Goal: Information Seeking & Learning: Learn about a topic

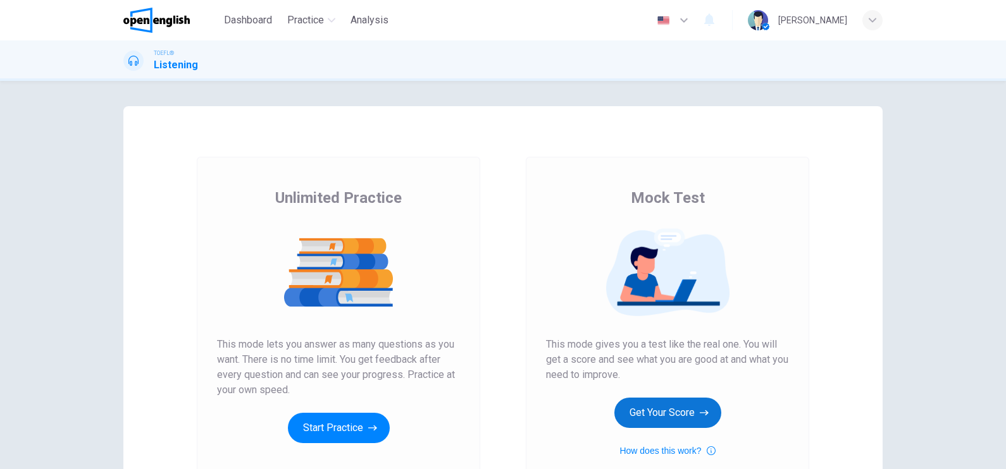
click at [641, 416] on button "Get Your Score" at bounding box center [667, 413] width 107 height 30
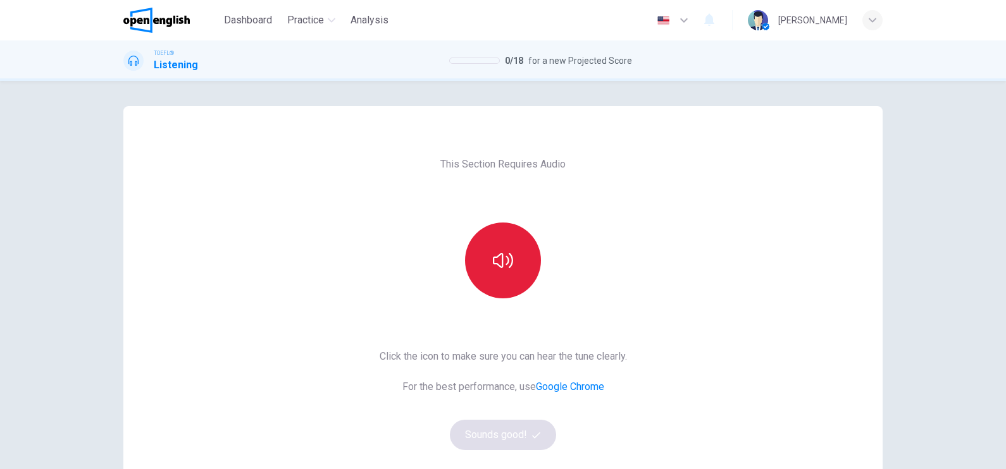
click at [533, 256] on button "button" at bounding box center [503, 261] width 76 height 76
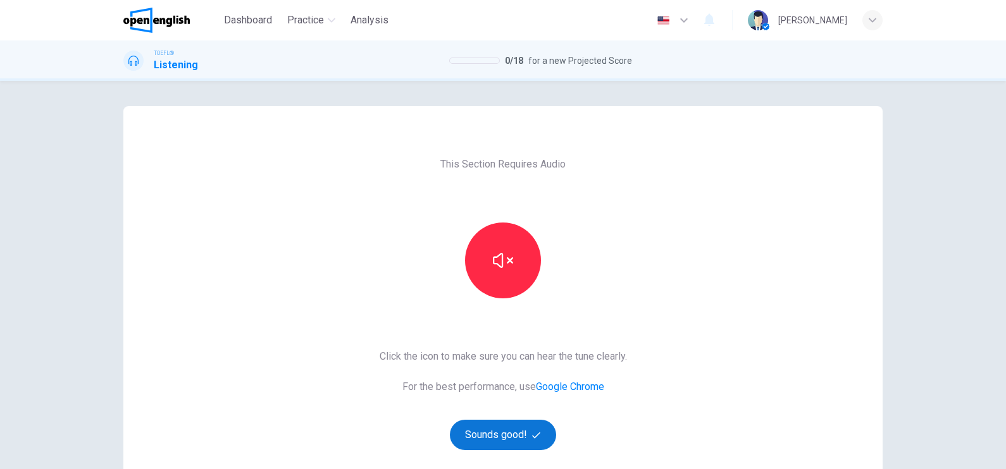
click at [508, 434] on button "Sounds good!" at bounding box center [503, 435] width 106 height 30
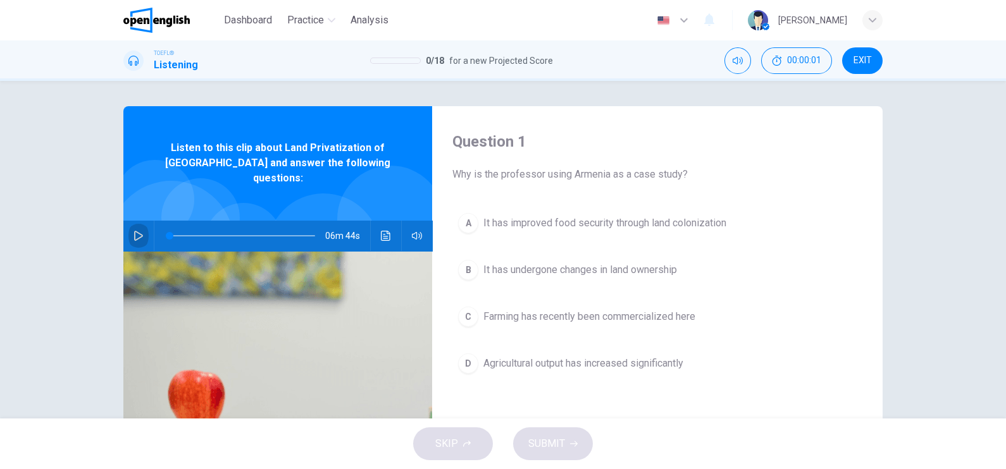
click at [133, 231] on icon "button" at bounding box center [138, 236] width 10 height 10
drag, startPoint x: 172, startPoint y: 222, endPoint x: 86, endPoint y: 224, distance: 86.1
click at [86, 224] on div "Question 1 Why is the professor using Armenia as a case study? A It has improve…" at bounding box center [503, 250] width 1006 height 338
drag, startPoint x: 169, startPoint y: 225, endPoint x: 40, endPoint y: 224, distance: 129.0
click at [40, 224] on div "Question 1 Why is the professor using Armenia as a case study? A It has improve…" at bounding box center [503, 250] width 1006 height 338
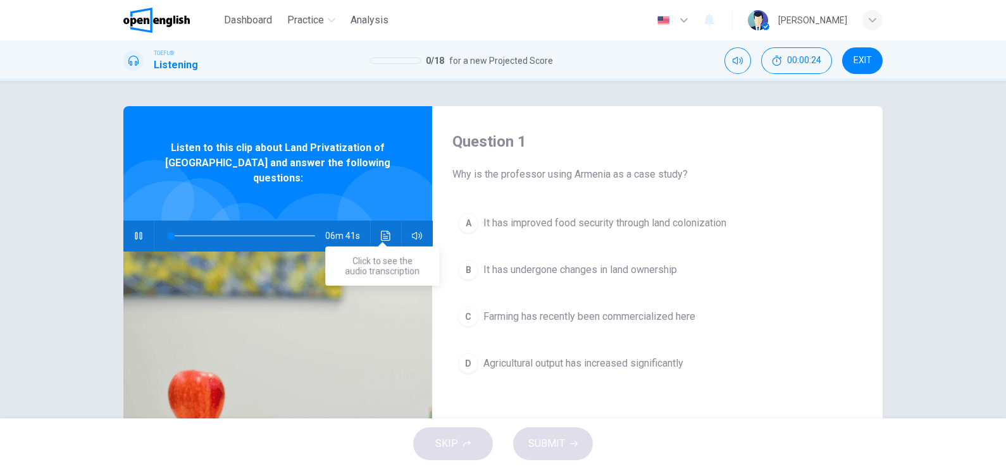
click at [383, 231] on icon "Click to see the audio transcription" at bounding box center [385, 236] width 9 height 10
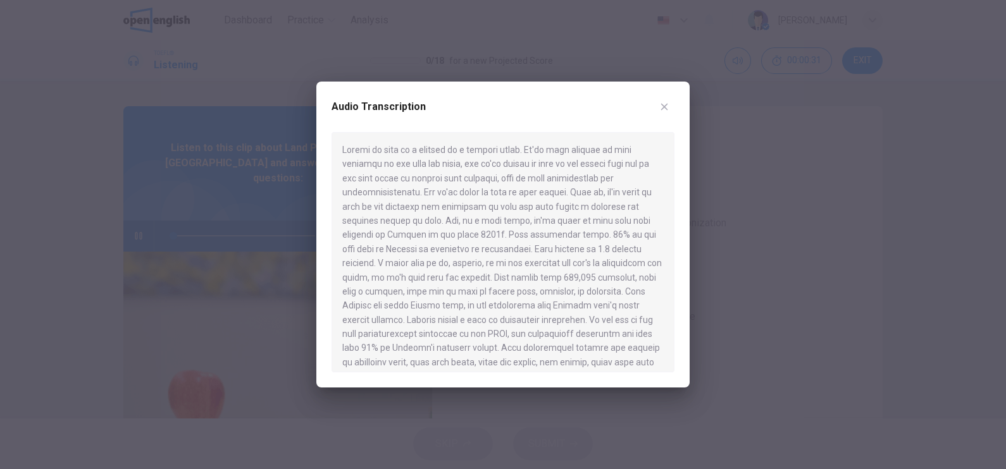
click at [660, 102] on icon "button" at bounding box center [664, 107] width 10 height 10
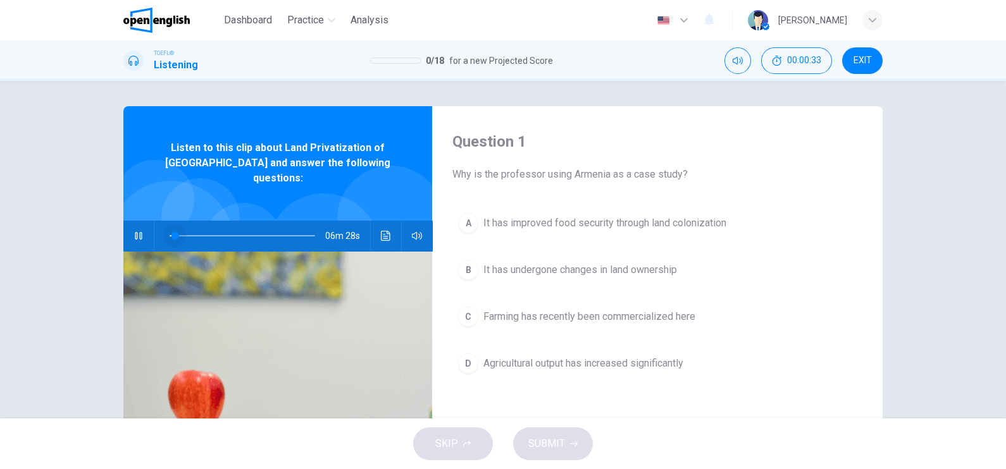
drag, startPoint x: 172, startPoint y: 221, endPoint x: 90, endPoint y: 221, distance: 82.2
click at [90, 221] on div "Question 1 Why is the professor using Armenia as a case study? A It has improve…" at bounding box center [503, 250] width 1006 height 338
drag, startPoint x: 170, startPoint y: 225, endPoint x: 51, endPoint y: 231, distance: 119.1
click at [51, 231] on div "Question 1 Why is the professor using Armenia as a case study? A It has improve…" at bounding box center [503, 250] width 1006 height 338
click at [873, 19] on icon "button" at bounding box center [873, 20] width 8 height 8
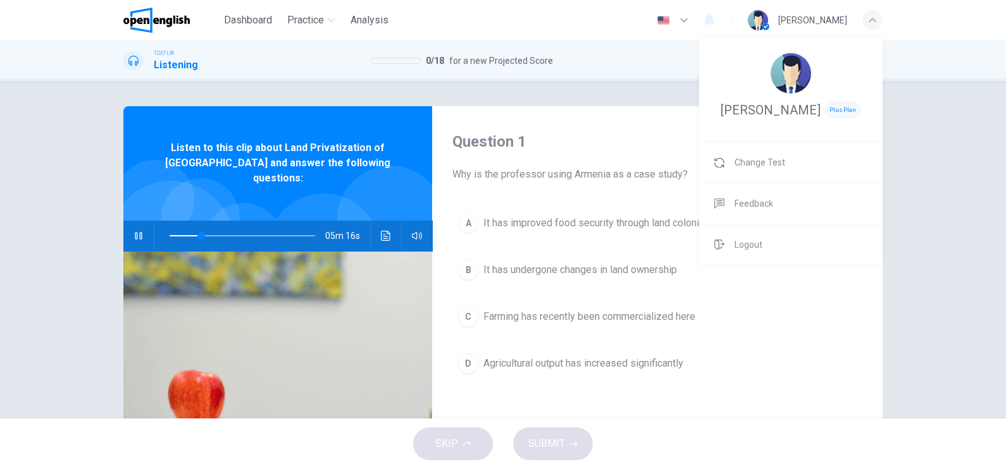
click at [601, 128] on div at bounding box center [503, 234] width 1006 height 469
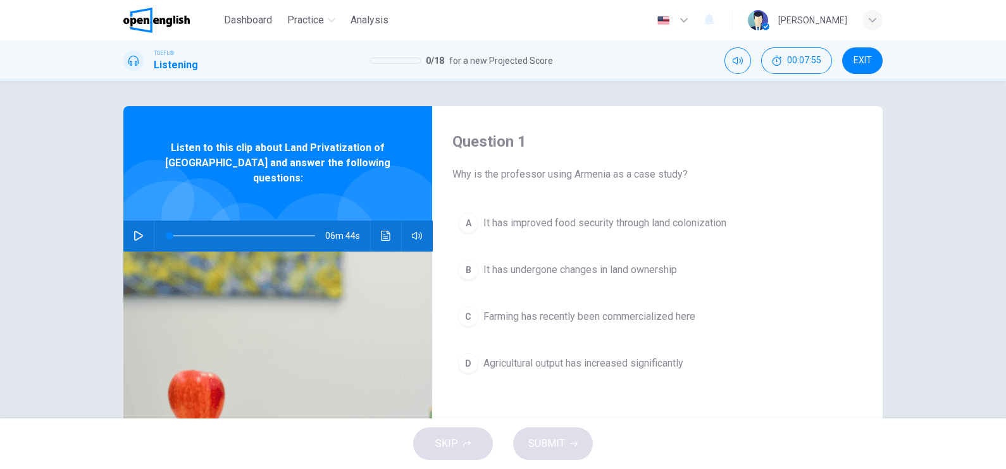
click at [133, 231] on icon "button" at bounding box center [138, 236] width 10 height 10
type input "*"
